Goal: Navigation & Orientation: Find specific page/section

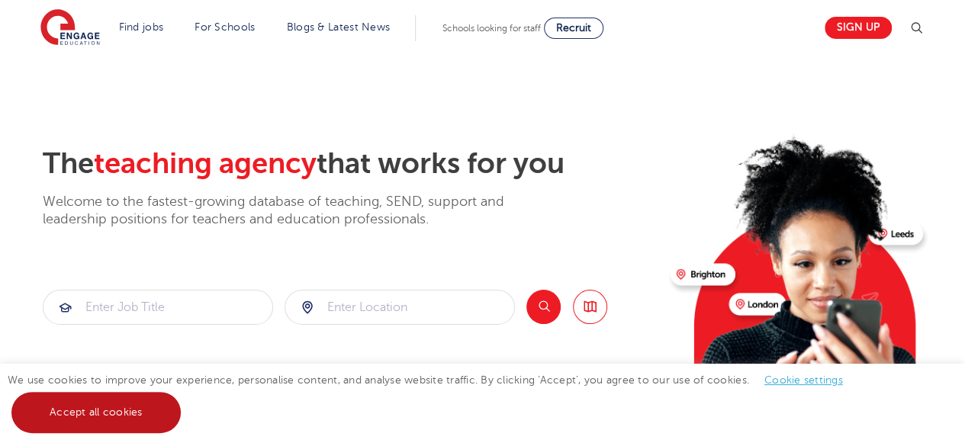
click at [111, 415] on link "Accept all cookies" at bounding box center [95, 412] width 169 height 41
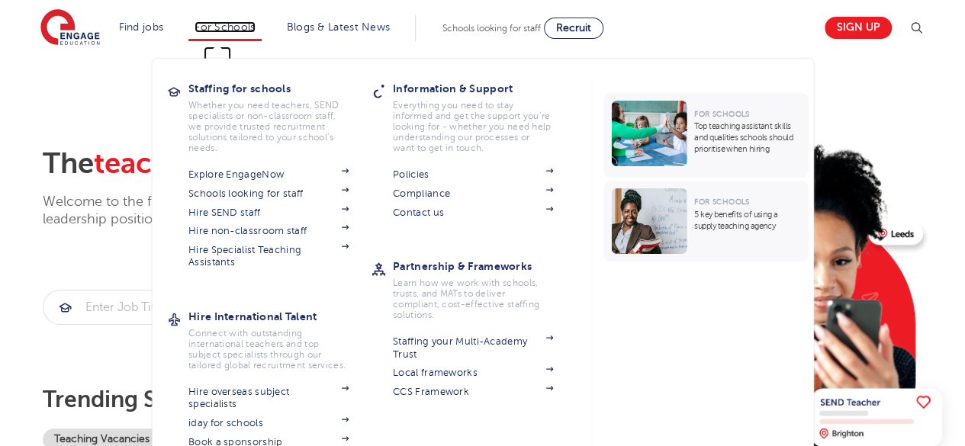
click at [247, 27] on link "For Schools" at bounding box center [224, 26] width 60 height 11
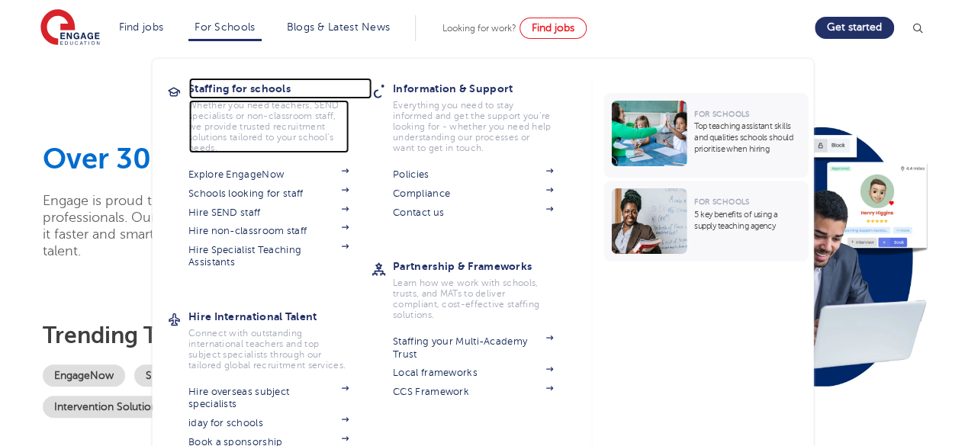
click at [281, 85] on h3 "Staffing for schools" at bounding box center [279, 88] width 183 height 21
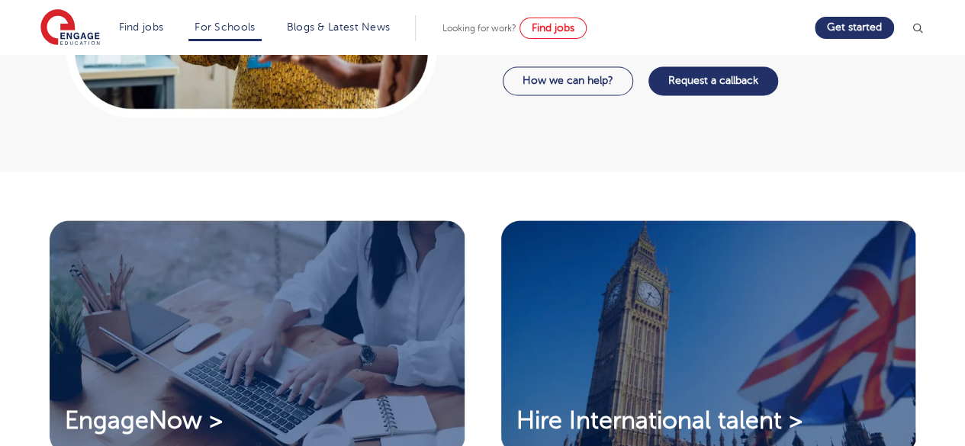
scroll to position [781, 0]
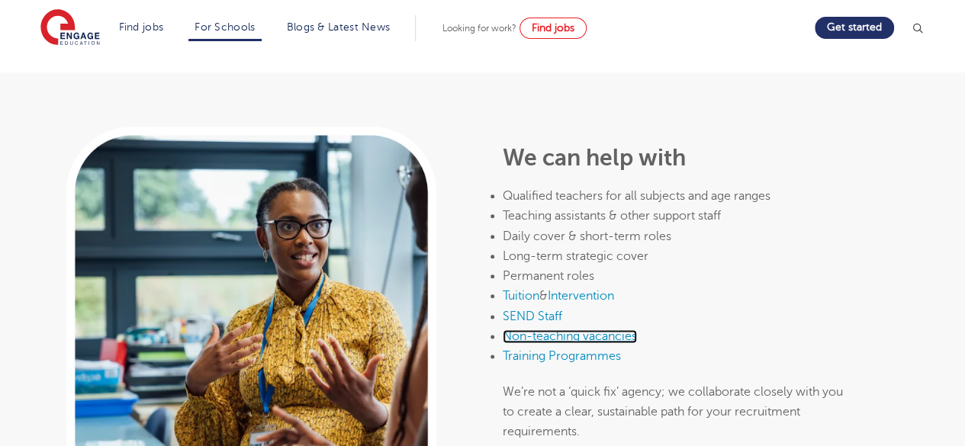
click at [602, 329] on link "Non-teaching vacancies" at bounding box center [570, 336] width 134 height 14
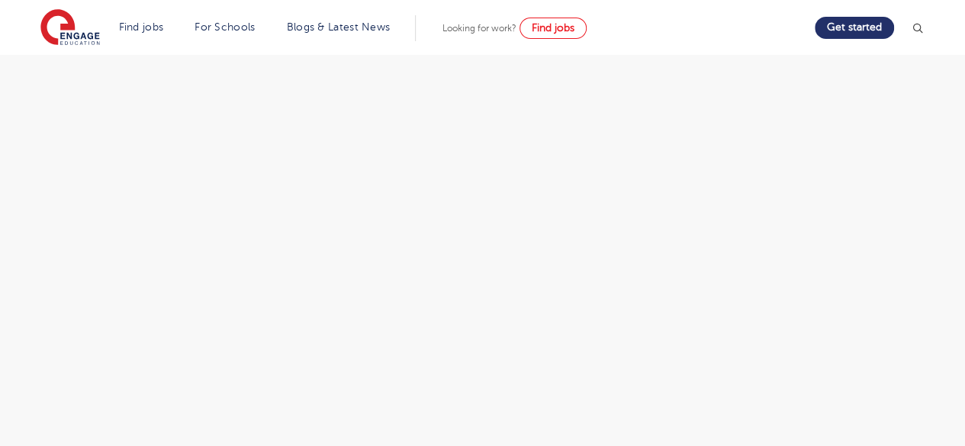
scroll to position [2102, 0]
